Goal: Task Accomplishment & Management: Use online tool/utility

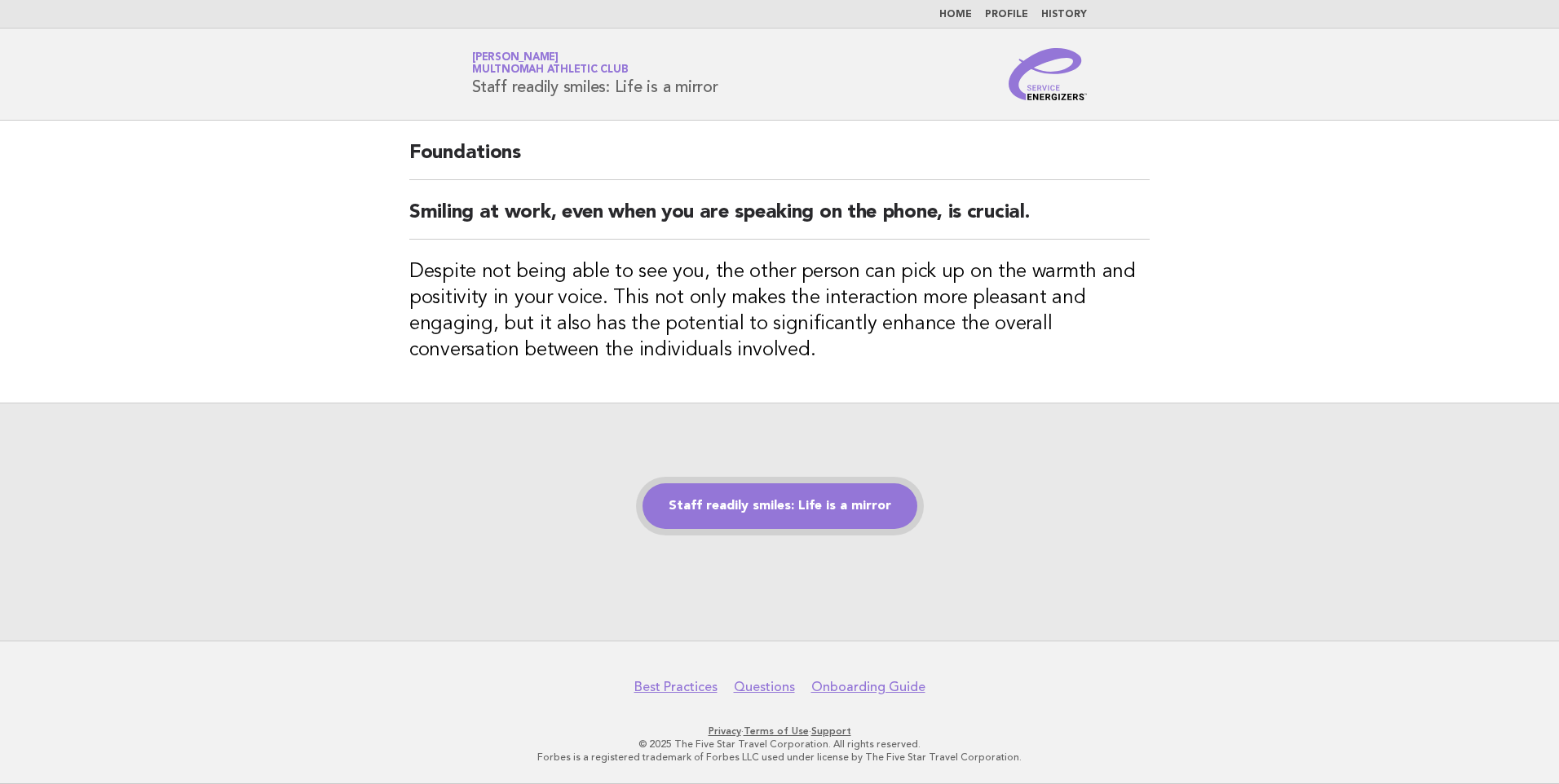
click at [755, 508] on link "Staff readily smiles: Life is a mirror" at bounding box center [780, 505] width 275 height 45
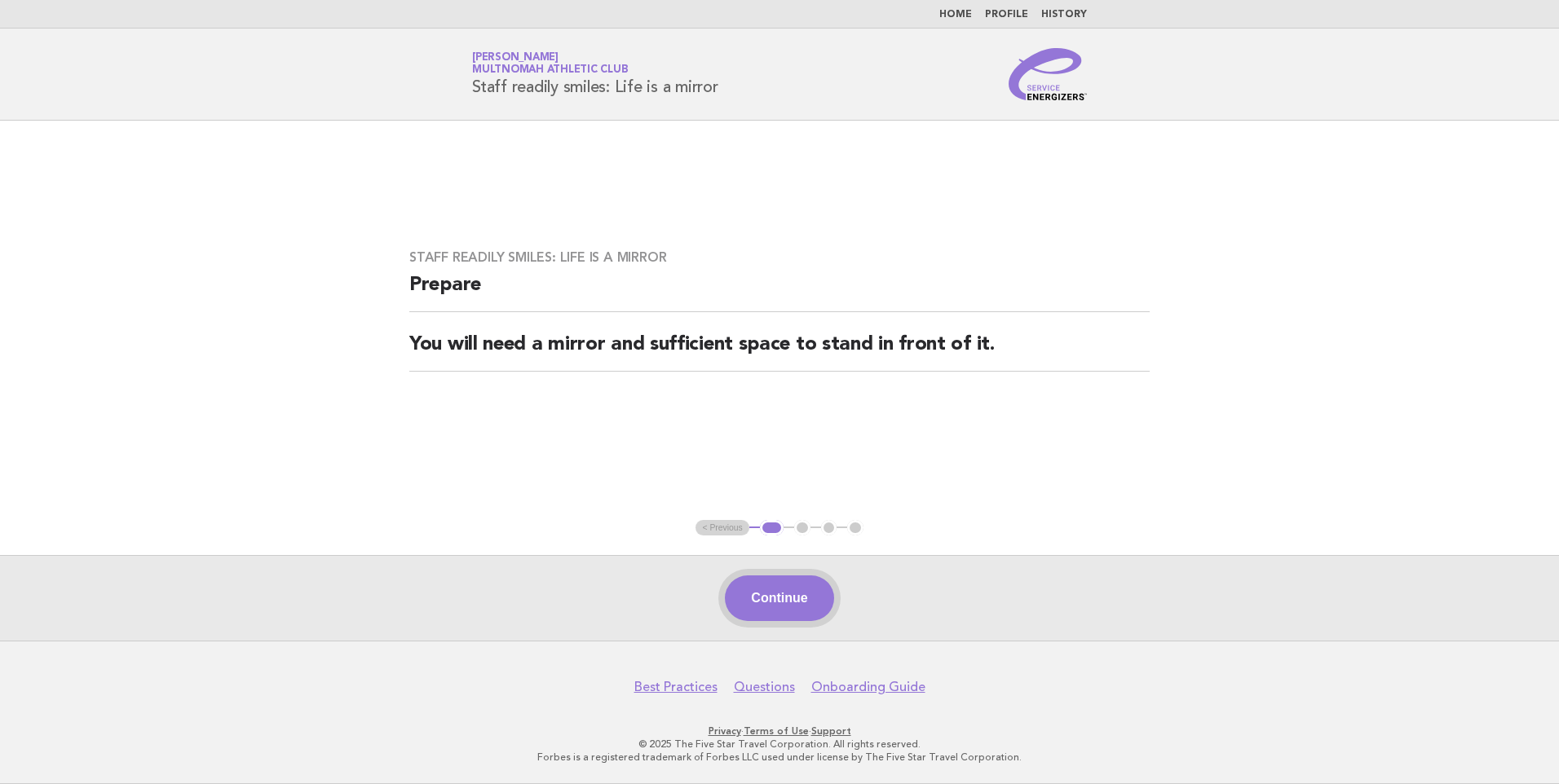
click at [766, 593] on button "Continue" at bounding box center [779, 598] width 108 height 45
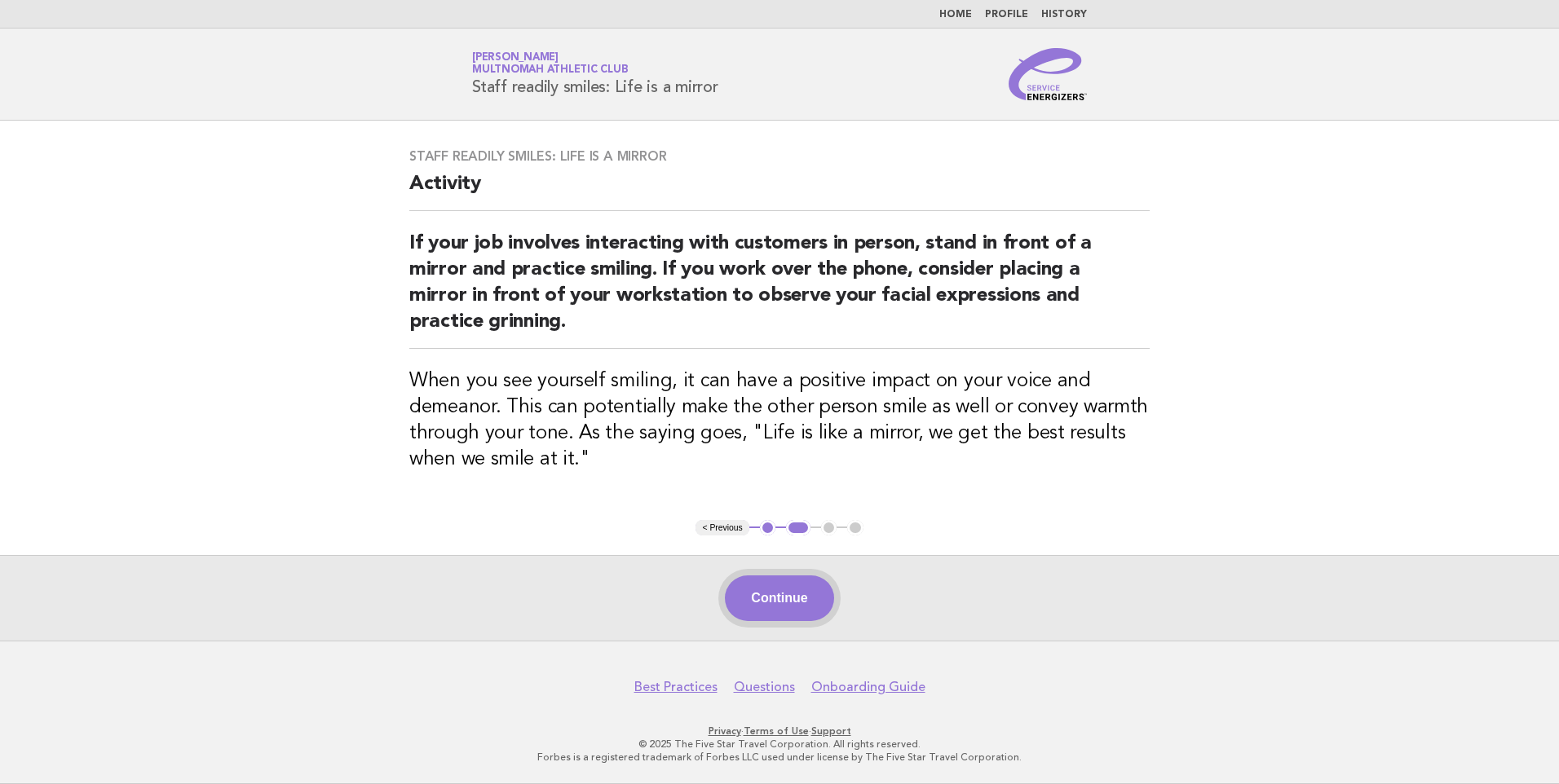
click at [779, 608] on button "Continue" at bounding box center [779, 598] width 108 height 45
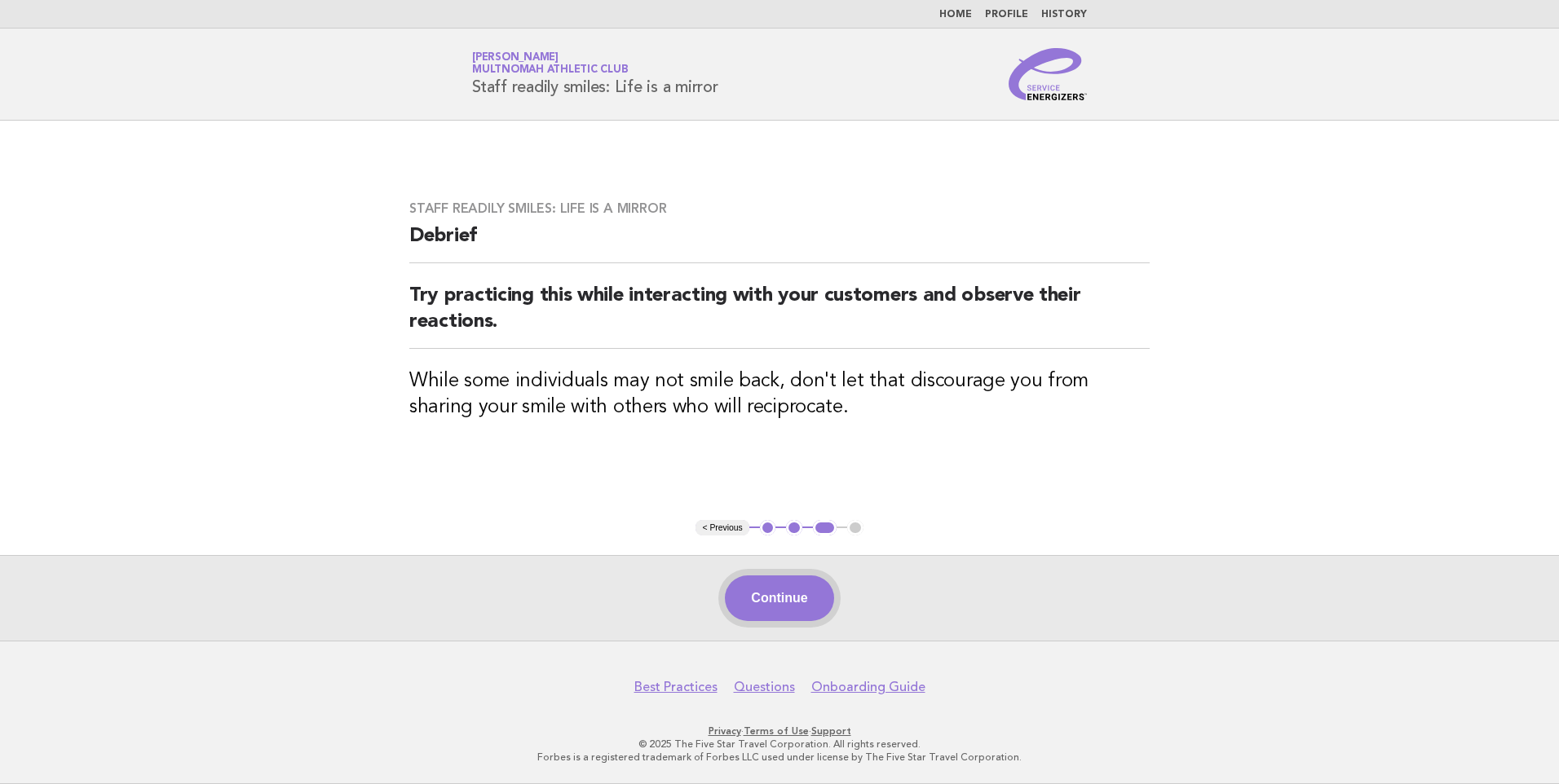
click at [777, 598] on button "Continue" at bounding box center [779, 598] width 108 height 45
